Goal: Check status: Check status

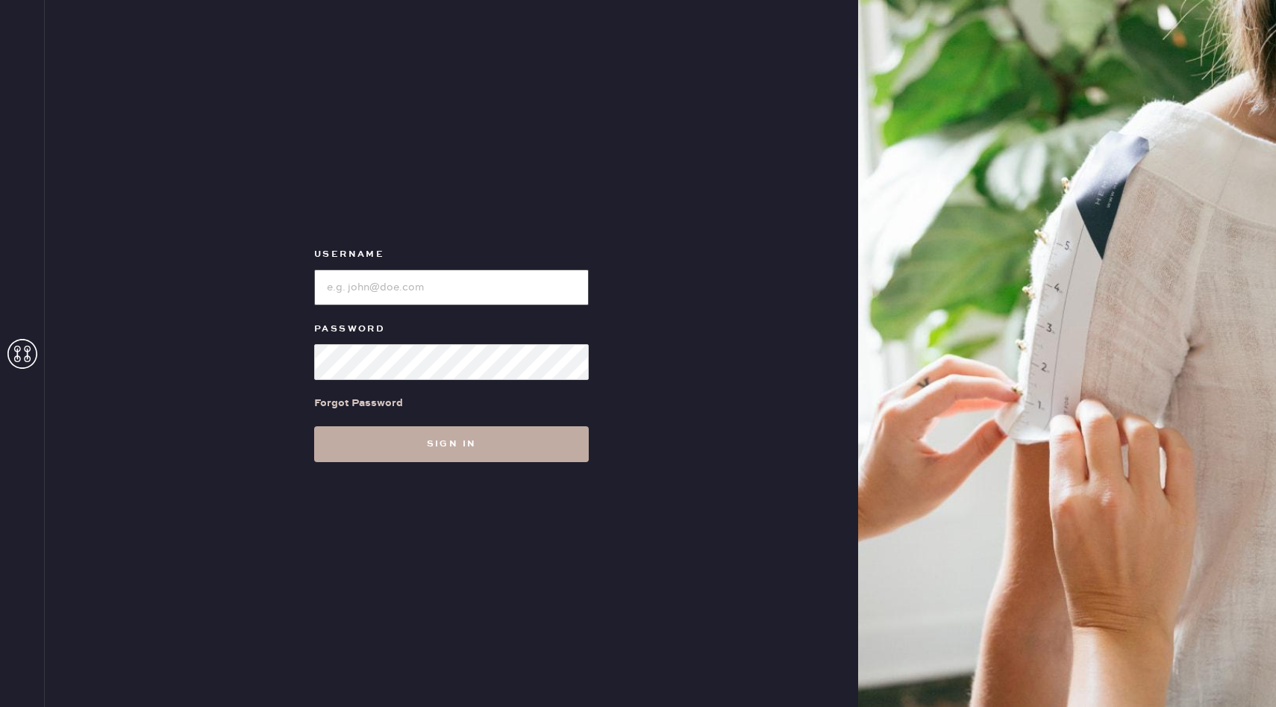
type input "reformationnorthpark"
click at [408, 437] on button "Sign in" at bounding box center [451, 444] width 275 height 36
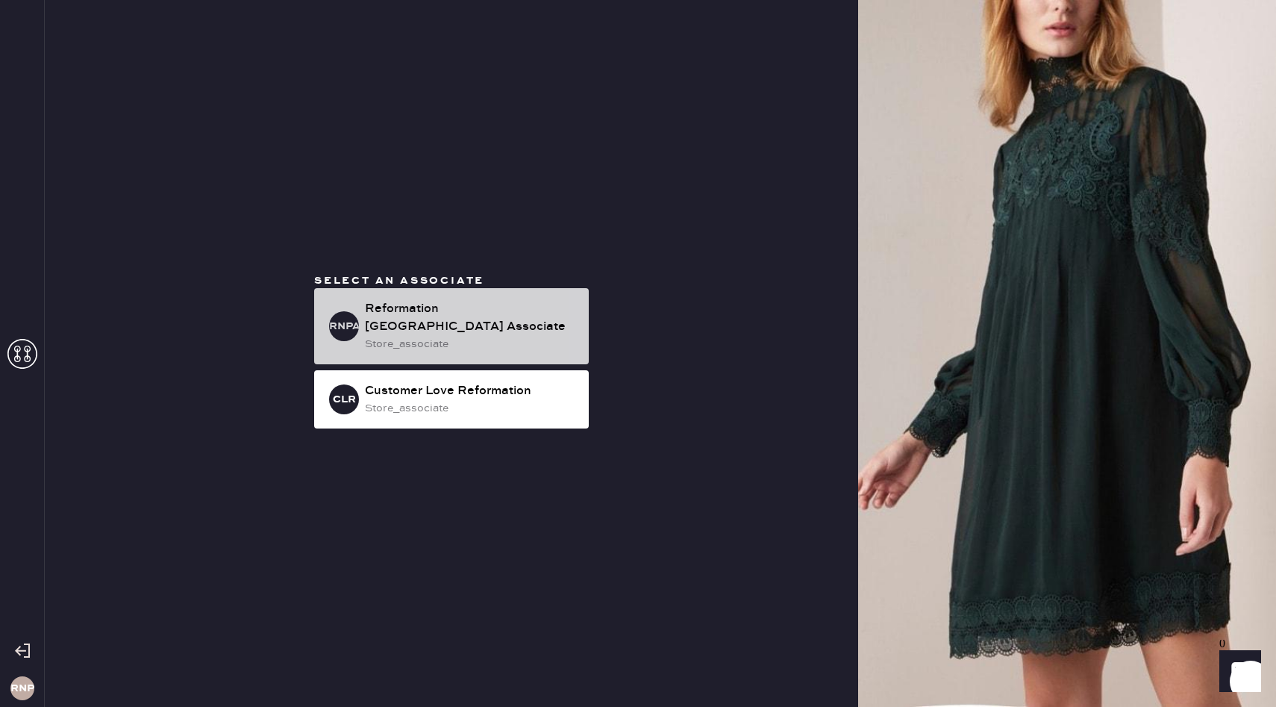
click at [454, 340] on div "store_associate" at bounding box center [471, 344] width 212 height 16
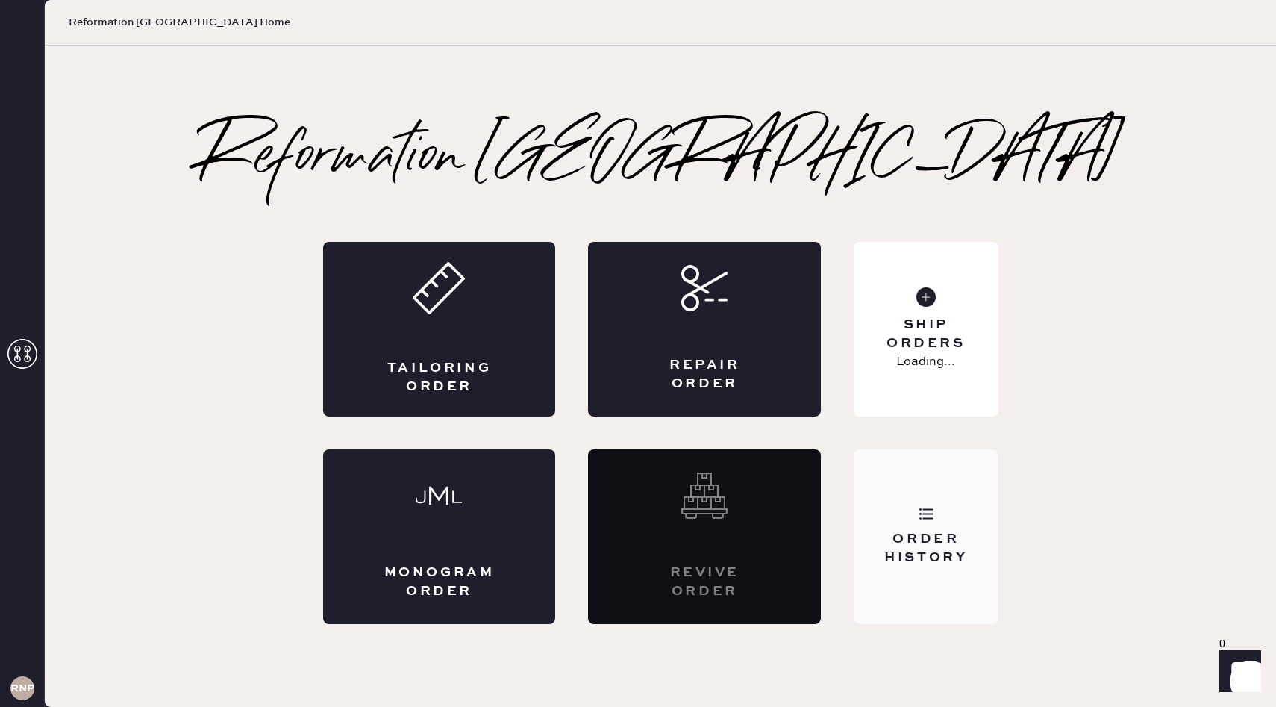
click at [953, 537] on div "Order History" at bounding box center [926, 548] width 120 height 37
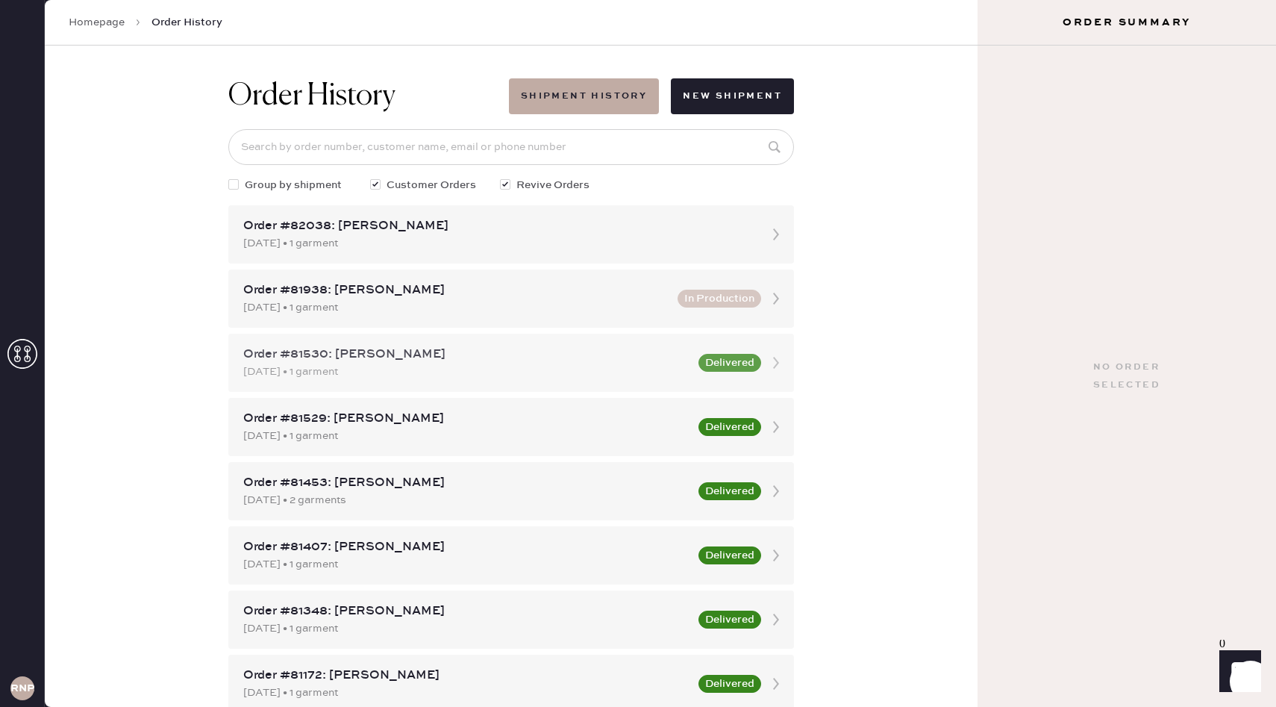
click at [553, 352] on div "Order #81530: [PERSON_NAME]" at bounding box center [466, 355] width 446 height 18
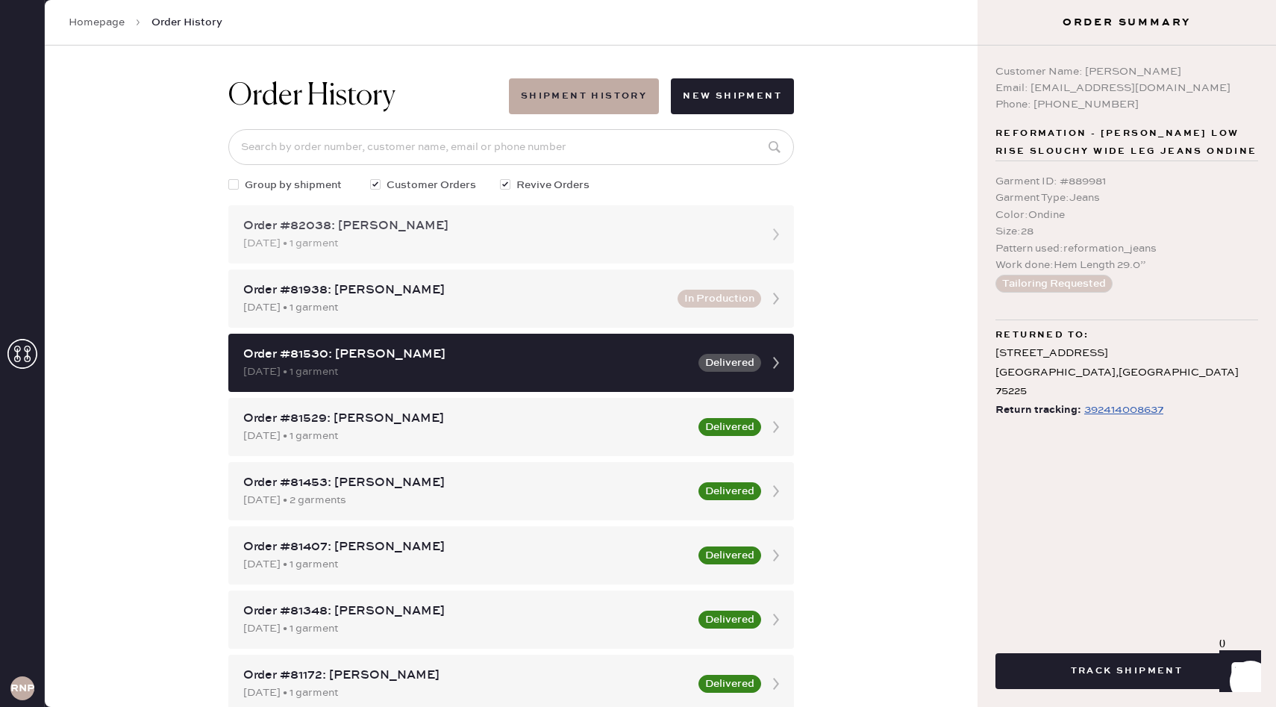
click at [713, 227] on div "Order #82038: [PERSON_NAME]" at bounding box center [497, 226] width 509 height 18
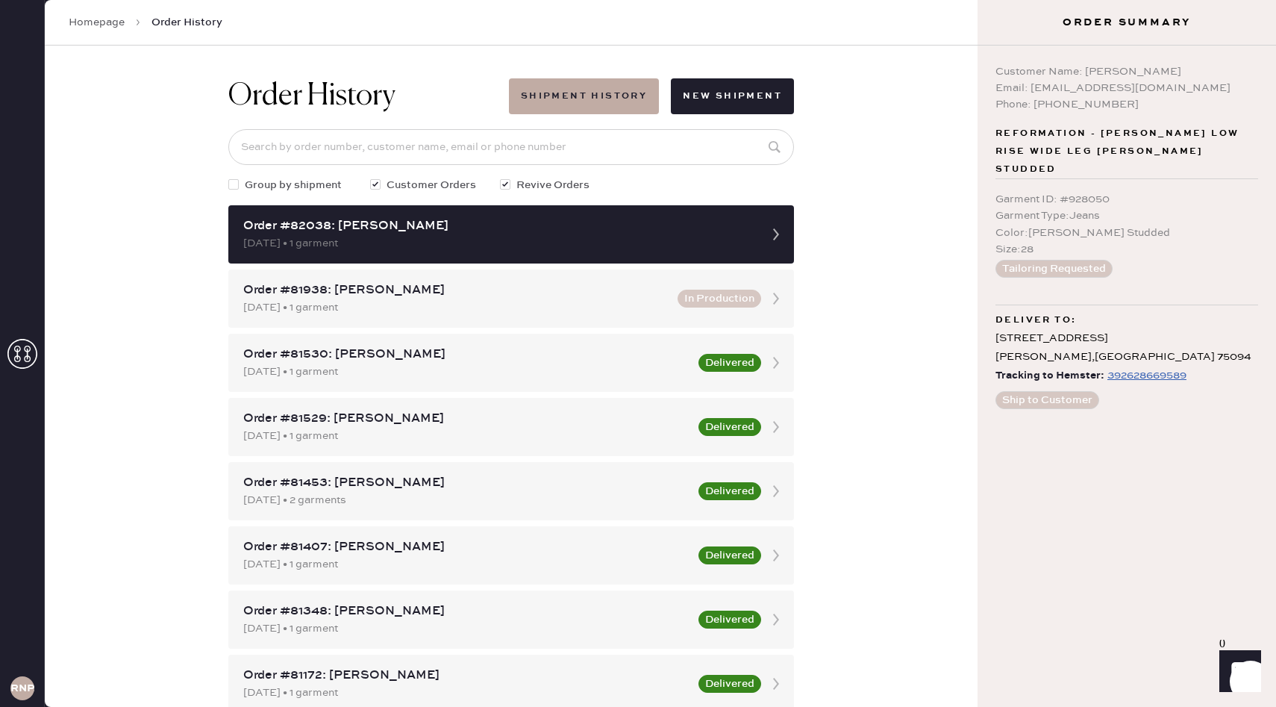
click at [1165, 366] on div "392628669589" at bounding box center [1147, 375] width 79 height 18
click at [94, 21] on link "Homepage" at bounding box center [97, 22] width 56 height 15
